Goal: Task Accomplishment & Management: Manage account settings

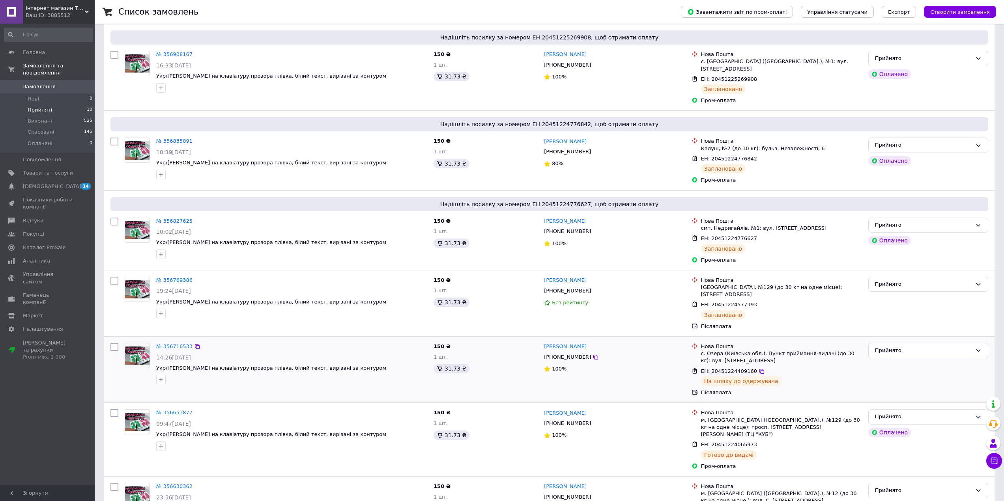
scroll to position [197, 0]
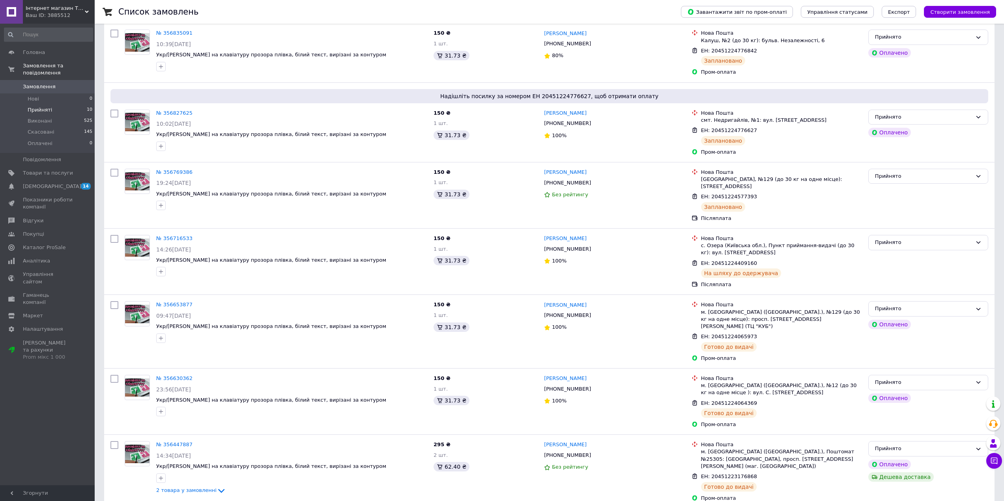
click at [52, 105] on li "Прийняті 10" at bounding box center [48, 110] width 97 height 11
click at [56, 105] on li "Прийняті 10" at bounding box center [48, 110] width 97 height 11
click at [56, 116] on li "Виконані 525" at bounding box center [48, 121] width 97 height 11
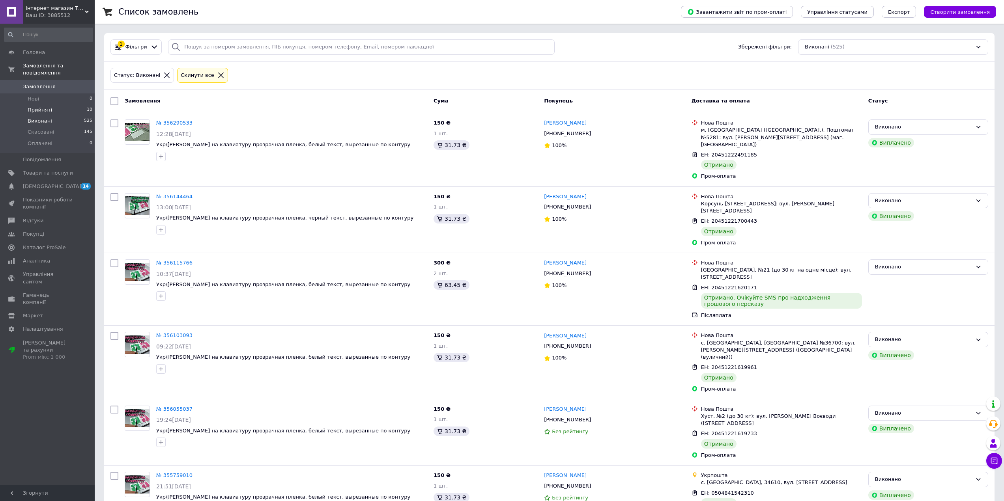
click at [61, 105] on li "Прийняті 10" at bounding box center [48, 110] width 97 height 11
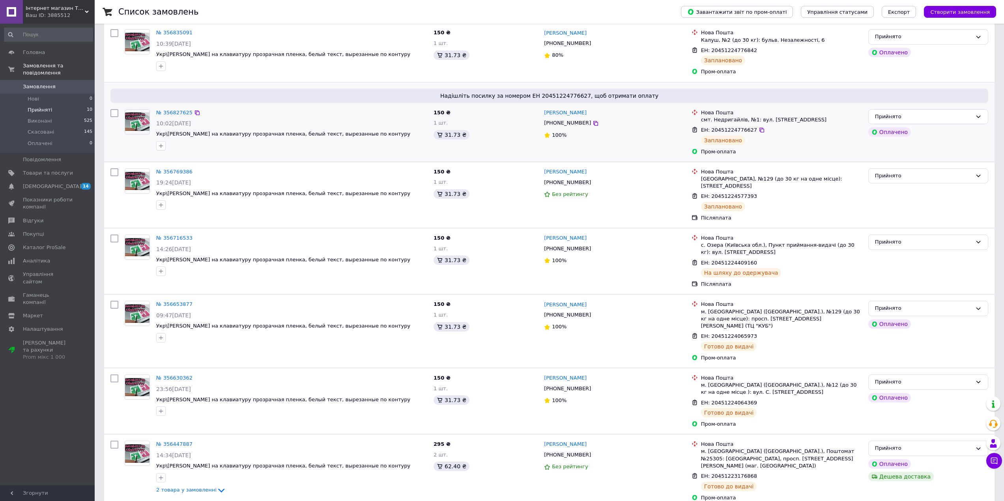
scroll to position [311, 0]
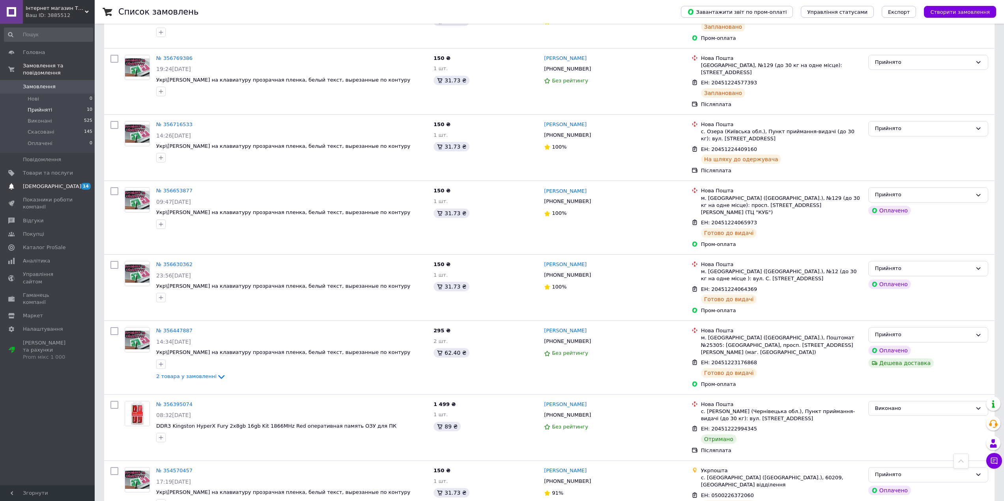
click at [49, 183] on span "[DEMOGRAPHIC_DATA]" at bounding box center [52, 186] width 58 height 7
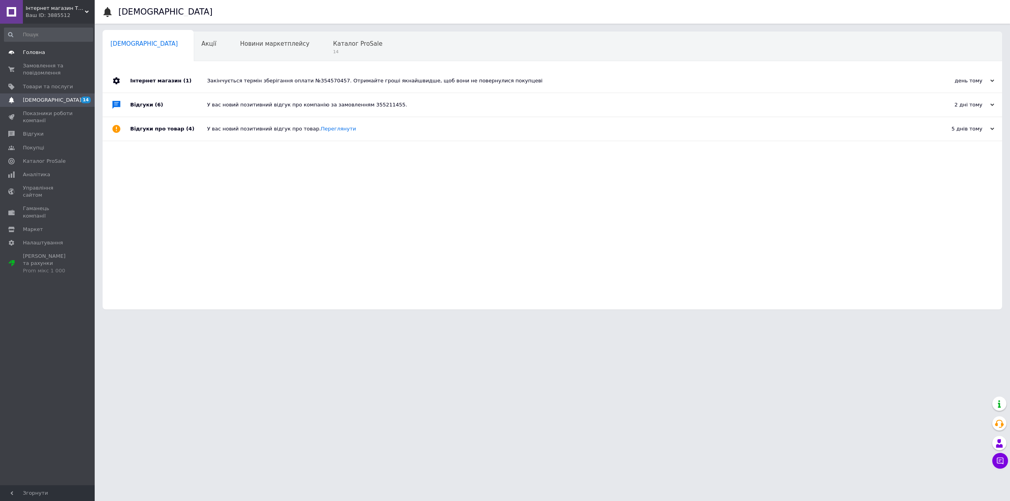
click at [49, 54] on span "Головна" at bounding box center [48, 52] width 50 height 7
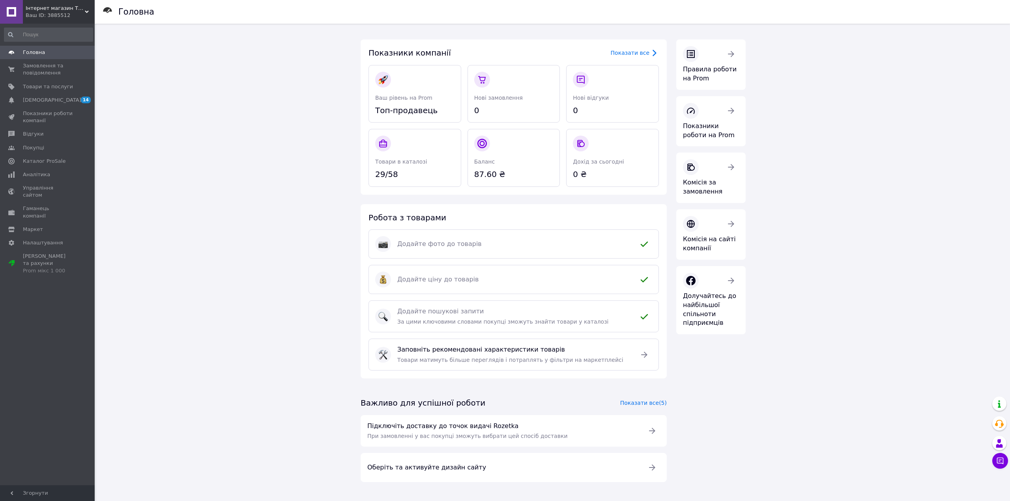
click at [819, 201] on div "Головна Показники компанії Показати все Ваш рівень на Prom Топ-продавець Нові з…" at bounding box center [553, 261] width 914 height 475
click at [38, 67] on span "Замовлення та повідомлення" at bounding box center [48, 69] width 50 height 14
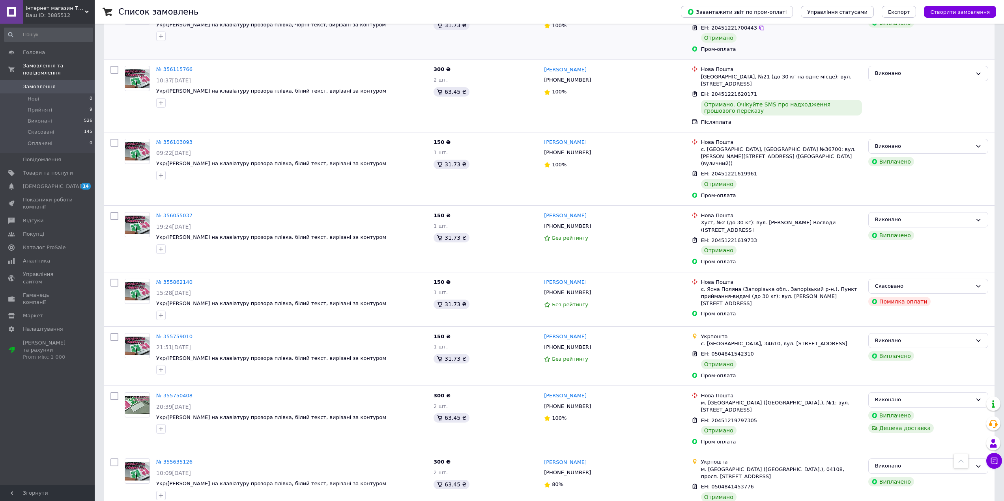
scroll to position [828, 0]
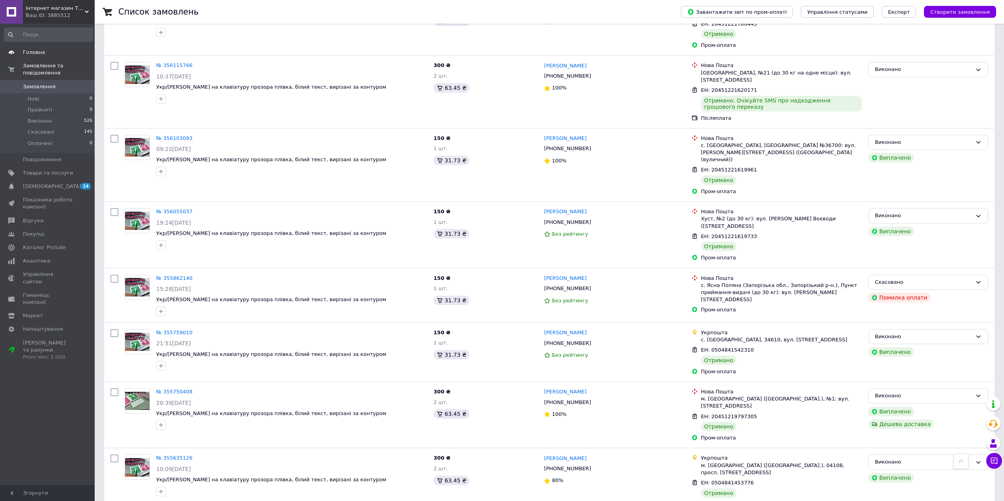
click at [45, 56] on link "Головна" at bounding box center [48, 52] width 97 height 13
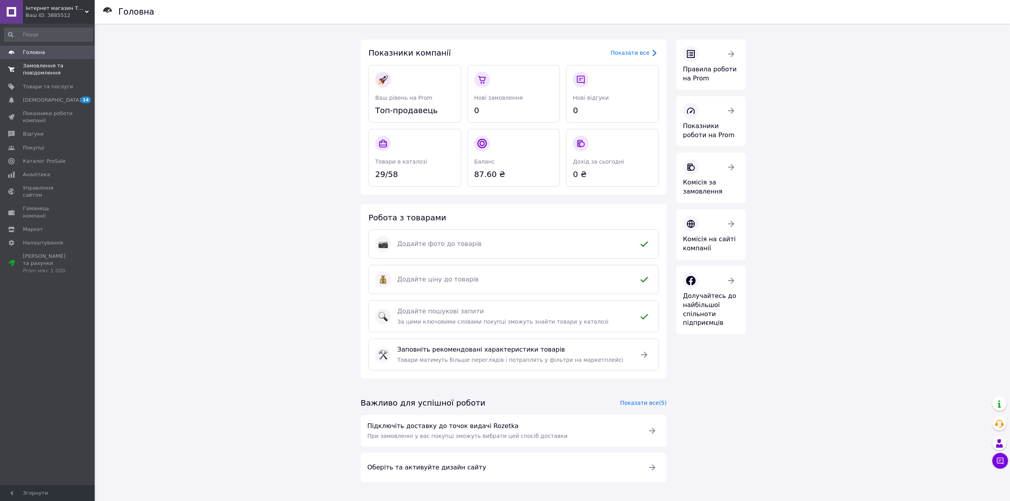
drag, startPoint x: 41, startPoint y: 60, endPoint x: 28, endPoint y: 72, distance: 17.9
click at [41, 60] on link "Замовлення та повідомлення 0 0" at bounding box center [48, 69] width 97 height 21
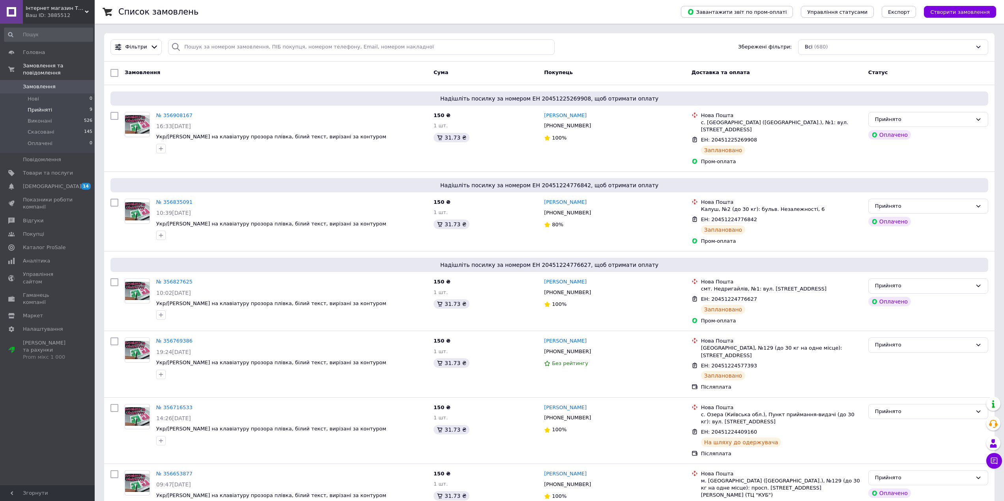
click at [64, 105] on li "Прийняті 9" at bounding box center [48, 110] width 97 height 11
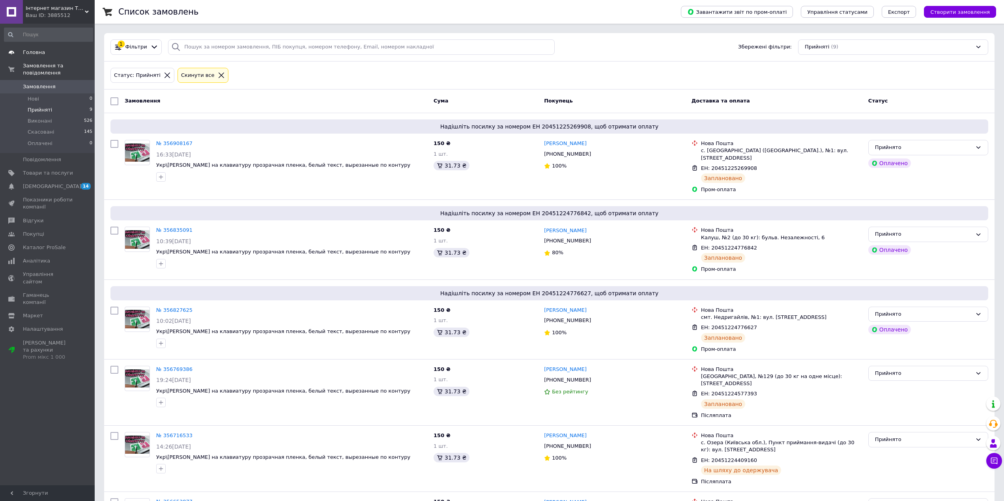
click at [37, 56] on span "Головна" at bounding box center [34, 52] width 22 height 7
